Goal: Task Accomplishment & Management: Complete application form

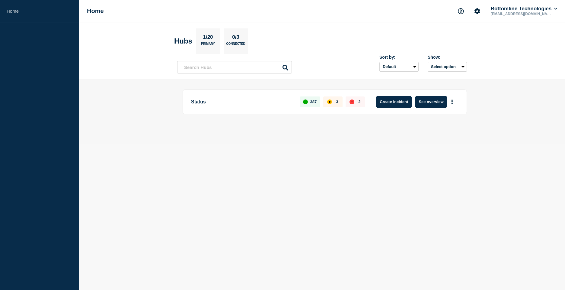
click at [398, 102] on button "Create incident" at bounding box center [394, 102] width 36 height 12
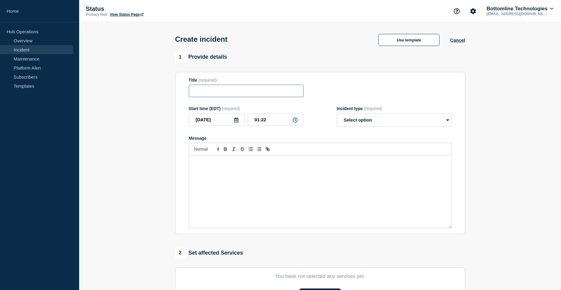
click at [242, 89] on input "Title" at bounding box center [246, 91] width 115 height 12
click at [404, 41] on button "Use template" at bounding box center [408, 40] width 61 height 12
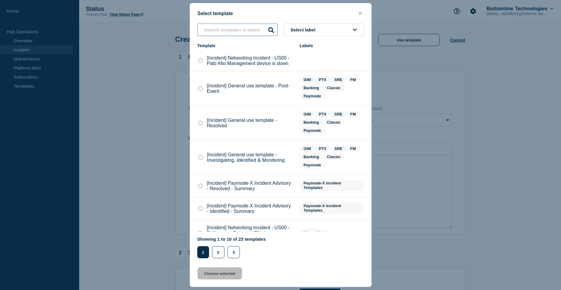
click at [220, 29] on input "text" at bounding box center [237, 30] width 80 height 12
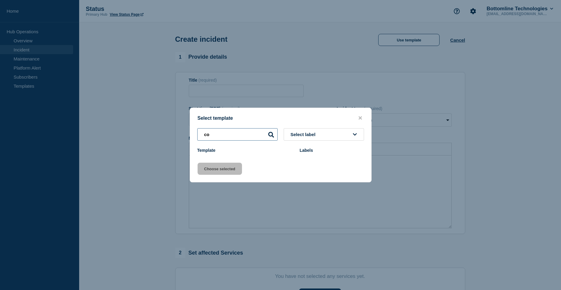
type input "c"
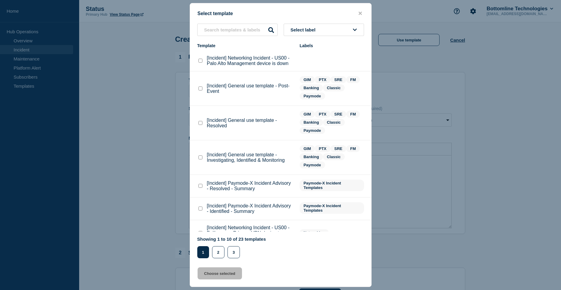
click at [433, 87] on div at bounding box center [280, 145] width 561 height 290
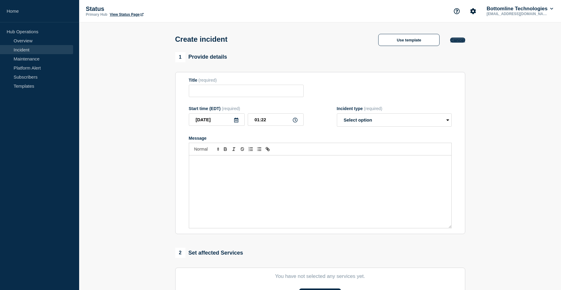
click at [460, 40] on button "Cancel" at bounding box center [457, 39] width 15 height 5
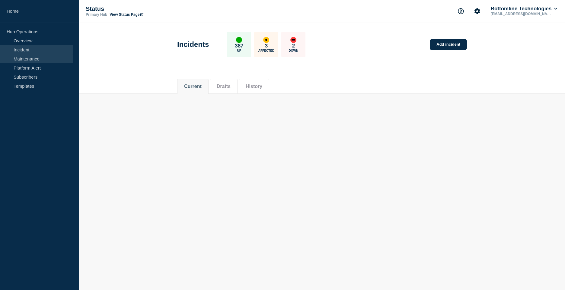
drag, startPoint x: 33, startPoint y: 58, endPoint x: 36, endPoint y: 59, distance: 3.1
click at [33, 58] on link "Maintenance" at bounding box center [36, 58] width 73 height 9
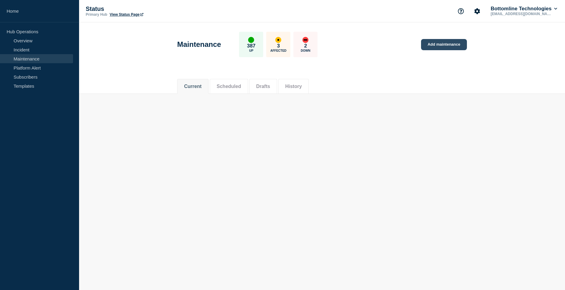
click at [443, 46] on link "Add maintenance" at bounding box center [444, 44] width 46 height 11
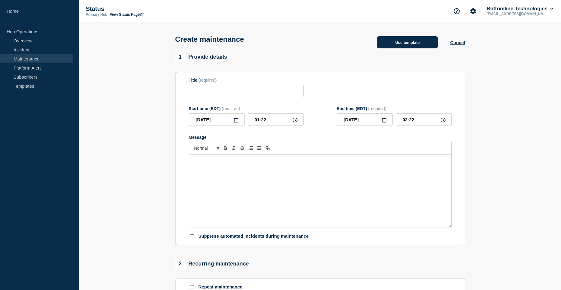
click at [406, 47] on button "Use template" at bounding box center [407, 42] width 61 height 12
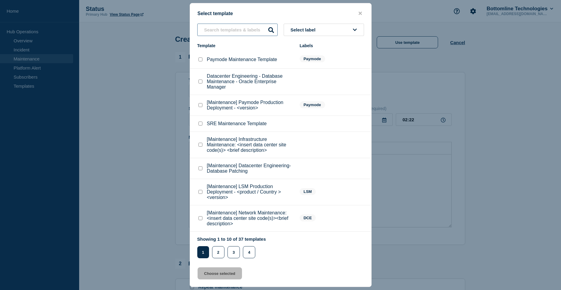
click at [226, 29] on input "text" at bounding box center [237, 30] width 80 height 12
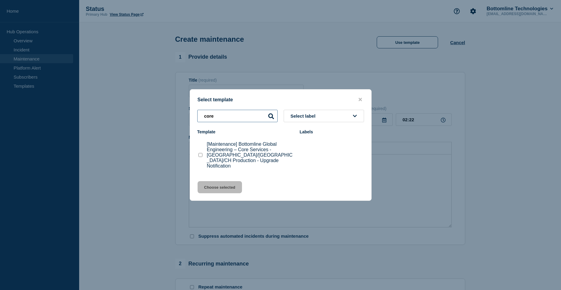
type input "core"
click at [201, 156] on checkbox"] "[Maintenance] Bottomline Global Engineering – Core Services - US/UK/CH Producti…" at bounding box center [200, 155] width 4 height 4
checkbox checkbox"] "true"
click at [220, 184] on button "Choose selected" at bounding box center [220, 187] width 44 height 12
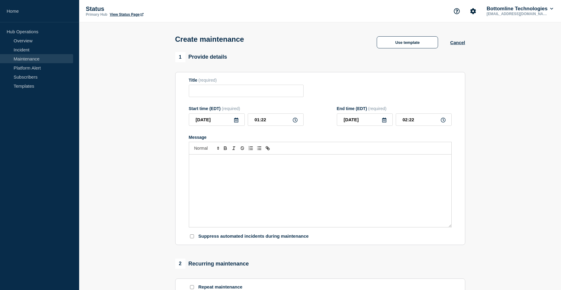
type input "[Maintenance] Bottomline Global Engineering – Core Services - [GEOGRAPHIC_DATA]…"
type input "04:22"
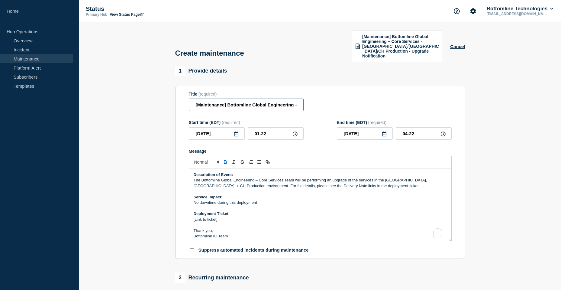
drag, startPoint x: 272, startPoint y: 101, endPoint x: 311, endPoint y: 100, distance: 39.0
click at [311, 100] on div "Title (required) [Maintenance] Bottomline Global Engineering – Core Services - …" at bounding box center [320, 102] width 263 height 20
click at [220, 103] on input "[Maintenance] Bottomline Global Engineering – Core Services - [GEOGRAPHIC_DATA]…" at bounding box center [246, 104] width 115 height 12
click at [220, 100] on input "[Maintenance] Bottomline Global Engineering – Core Services - [GEOGRAPHIC_DATA]…" at bounding box center [246, 104] width 115 height 12
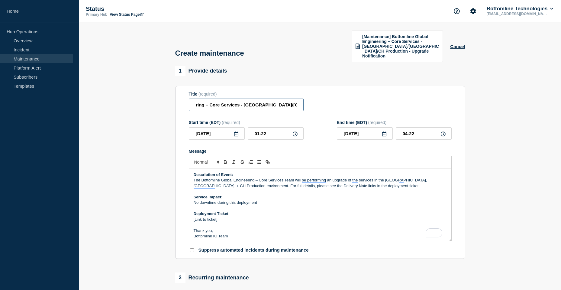
drag, startPoint x: 210, startPoint y: 99, endPoint x: 240, endPoint y: 99, distance: 30.2
click at [240, 99] on input "[Maintenance] Bottomline Global Engineering – Core Services - [GEOGRAPHIC_DATA]…" at bounding box center [246, 104] width 115 height 12
drag, startPoint x: 296, startPoint y: 100, endPoint x: 312, endPoint y: 101, distance: 15.7
click at [312, 101] on div "Title (required) [Maintenance] Bottomline Global Engineering – APIM - [GEOGRAPH…" at bounding box center [320, 102] width 263 height 20
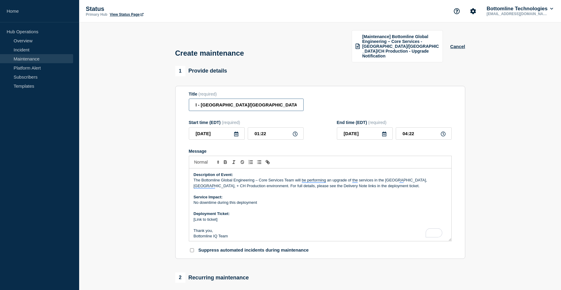
type input "[Maintenance] Bottomline Global Engineering – APIM - [GEOGRAPHIC_DATA]/[GEOGRAP…"
click at [286, 211] on p "Deployment Ticket:" at bounding box center [320, 213] width 253 height 5
drag, startPoint x: 260, startPoint y: 176, endPoint x: 283, endPoint y: 176, distance: 23.6
click at [283, 177] on p "The Bottomline Global Engineering – Core Services Team will be performing an up…" at bounding box center [320, 182] width 253 height 11
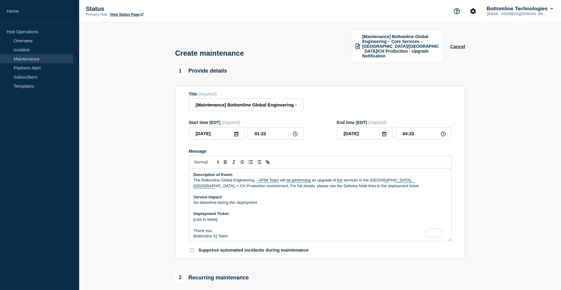
click at [372, 180] on p "The Bottomline Global Engineering – APIM Team will be performing an upgrade of …" at bounding box center [320, 182] width 253 height 11
click at [229, 233] on p "Bottomline IQ Team" at bounding box center [320, 235] width 253 height 5
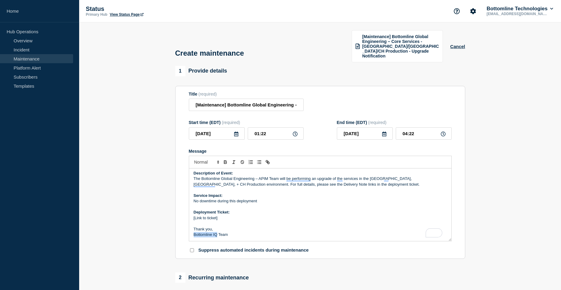
drag, startPoint x: 217, startPoint y: 230, endPoint x: 182, endPoint y: 230, distance: 35.0
click at [182, 230] on section "Title (required) [Maintenance] Bottomline Global Engineering – APIM - [GEOGRAPH…" at bounding box center [320, 172] width 290 height 173
drag, startPoint x: 227, startPoint y: 213, endPoint x: 163, endPoint y: 211, distance: 64.4
click at [163, 211] on section "1 Provide details Title (required) [Maintenance] Bottomline Global Engineering …" at bounding box center [320, 275] width 482 height 419
click at [295, 131] on icon at bounding box center [295, 133] width 5 height 5
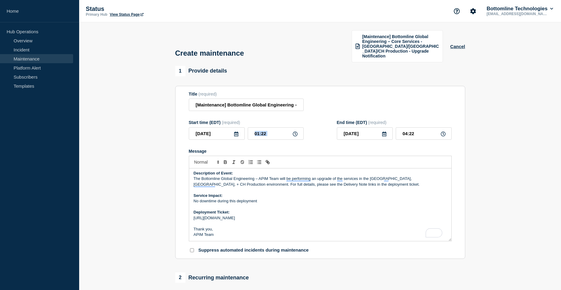
click at [297, 131] on icon at bounding box center [295, 133] width 5 height 5
click at [277, 129] on input "01:22" at bounding box center [276, 133] width 56 height 12
type input "01:30"
click at [409, 129] on input "04:30" at bounding box center [424, 133] width 56 height 12
type input "03:30"
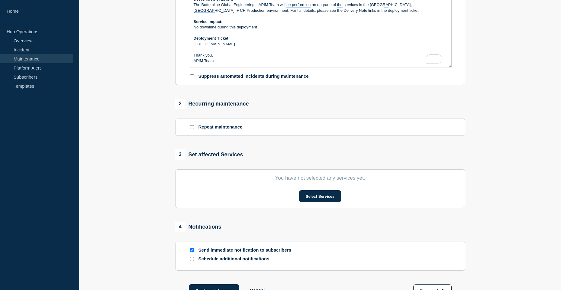
scroll to position [211, 0]
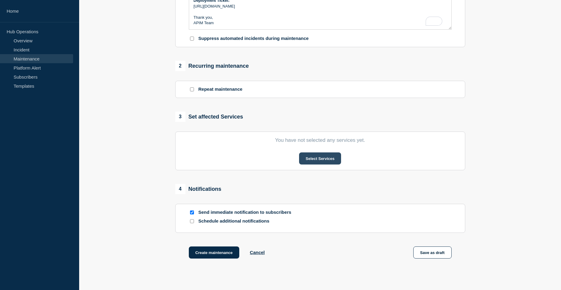
click at [316, 152] on button "Select Services" at bounding box center [320, 158] width 42 height 12
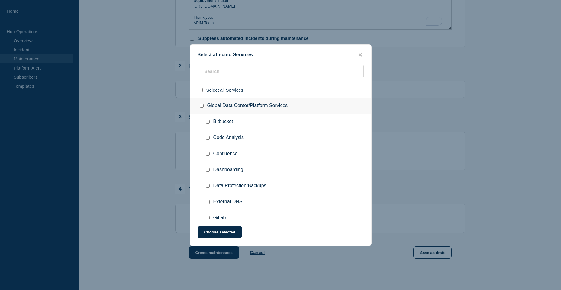
click at [227, 130] on ul "Code Analysis" at bounding box center [280, 138] width 181 height 16
click at [219, 72] on input "text" at bounding box center [281, 71] width 166 height 12
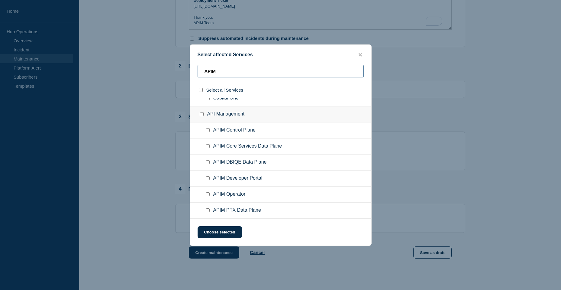
scroll to position [0, 0]
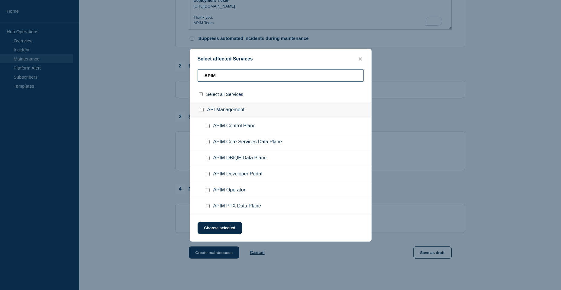
type input "APIM"
click at [231, 111] on div "API Management" at bounding box center [280, 110] width 181 height 16
click at [203, 111] on input "API Management checkbox" at bounding box center [202, 110] width 4 height 4
checkbox input "true"
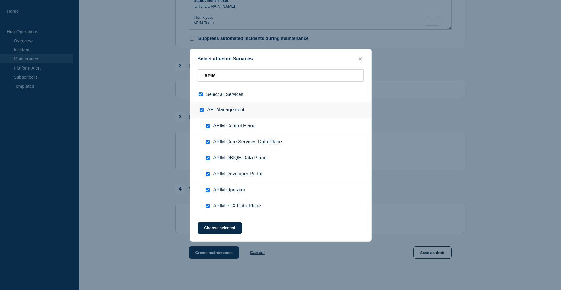
checkbox input "true"
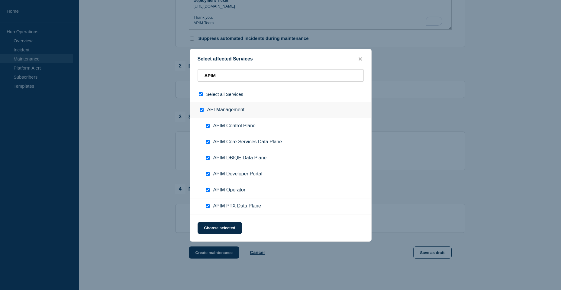
checkbox input "true"
click at [208, 126] on input "APIM Control Plane checkbox" at bounding box center [208, 126] width 4 height 4
checkbox input "false"
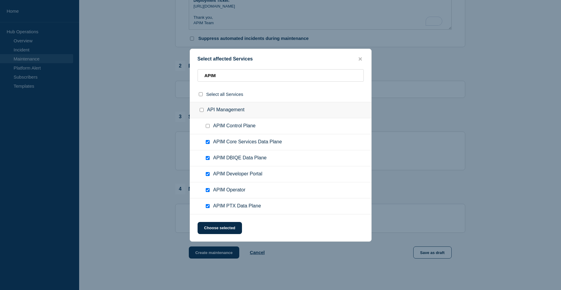
click at [206, 124] on input "APIM Control Plane checkbox" at bounding box center [208, 126] width 4 height 4
checkbox input "true"
click at [208, 174] on input "APIM Developer Portal checkbox" at bounding box center [208, 174] width 4 height 4
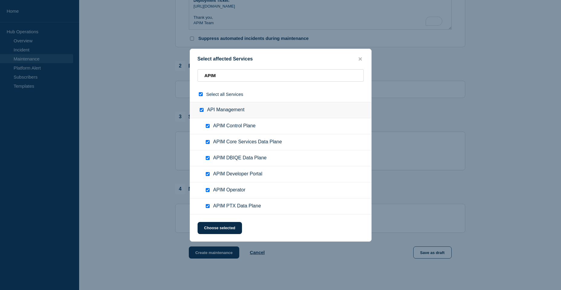
checkbox input "false"
click at [209, 190] on input "APIM Operator checkbox" at bounding box center [208, 190] width 4 height 4
checkbox input "false"
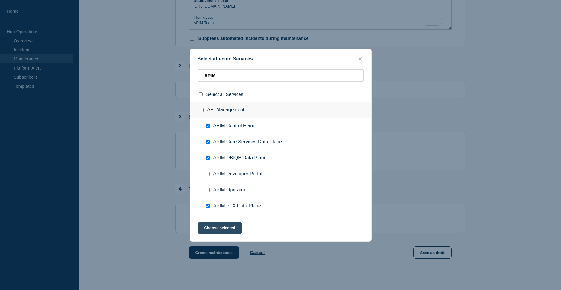
click at [228, 229] on button "Choose selected" at bounding box center [220, 228] width 44 height 12
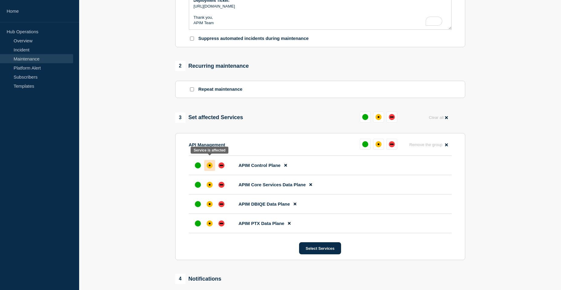
click at [212, 162] on div "affected" at bounding box center [210, 165] width 6 height 6
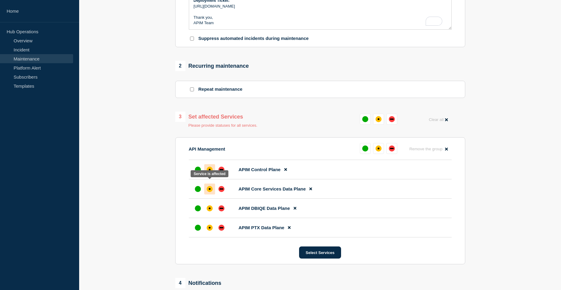
click at [207, 186] on div "affected" at bounding box center [210, 189] width 6 height 6
click at [208, 205] on div "affected" at bounding box center [210, 208] width 6 height 6
click at [209, 227] on div "affected" at bounding box center [210, 228] width 2 height 2
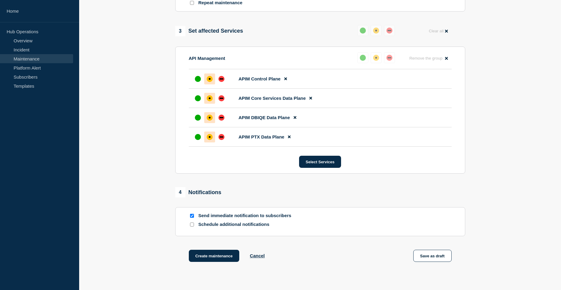
scroll to position [332, 0]
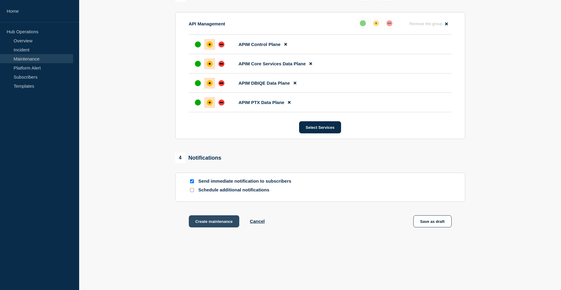
click at [204, 217] on button "Create maintenance" at bounding box center [214, 221] width 51 height 12
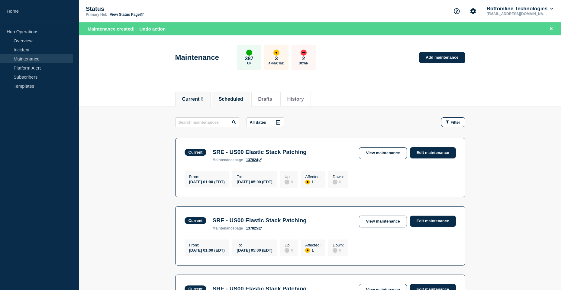
click at [227, 98] on button "Scheduled" at bounding box center [231, 98] width 24 height 5
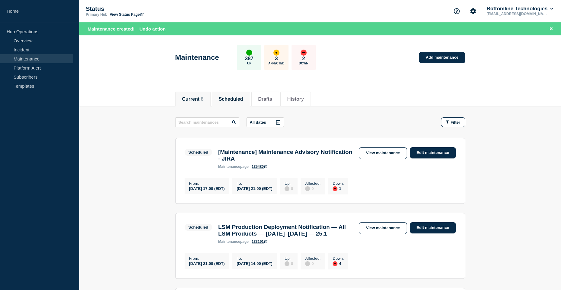
click at [197, 102] on li "Current 8" at bounding box center [192, 99] width 35 height 15
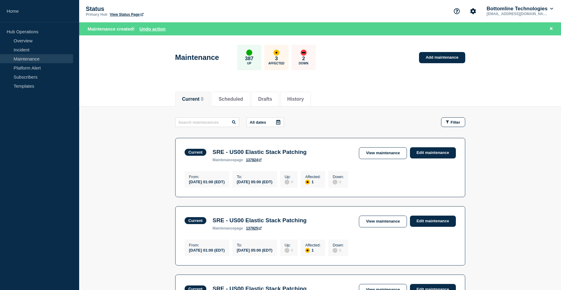
scroll to position [121, 0]
